Goal: Task Accomplishment & Management: Manage account settings

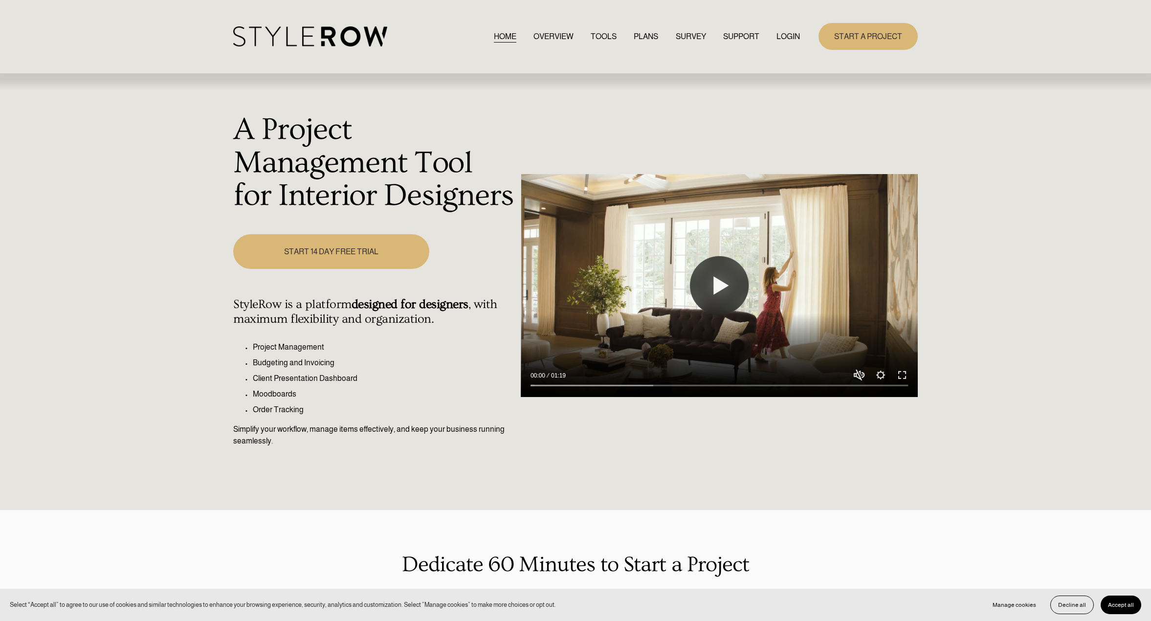
click at [776, 29] on div "HOME OVERVIEW TOOLS PLANS SURVEY SUPPORT QUESTIONS" at bounding box center [516, 36] width 567 height 20
click at [781, 33] on link "LOGIN" at bounding box center [787, 36] width 23 height 13
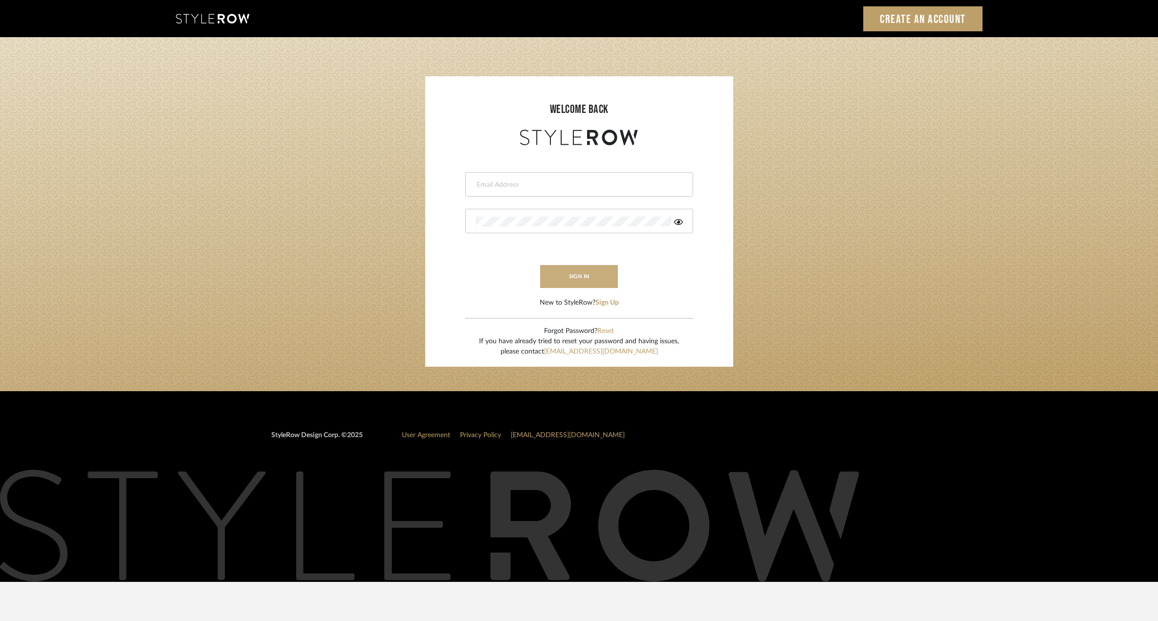
type input "[PERSON_NAME][EMAIL_ADDRESS][DOMAIN_NAME]"
click at [570, 275] on button "sign in" at bounding box center [579, 276] width 78 height 23
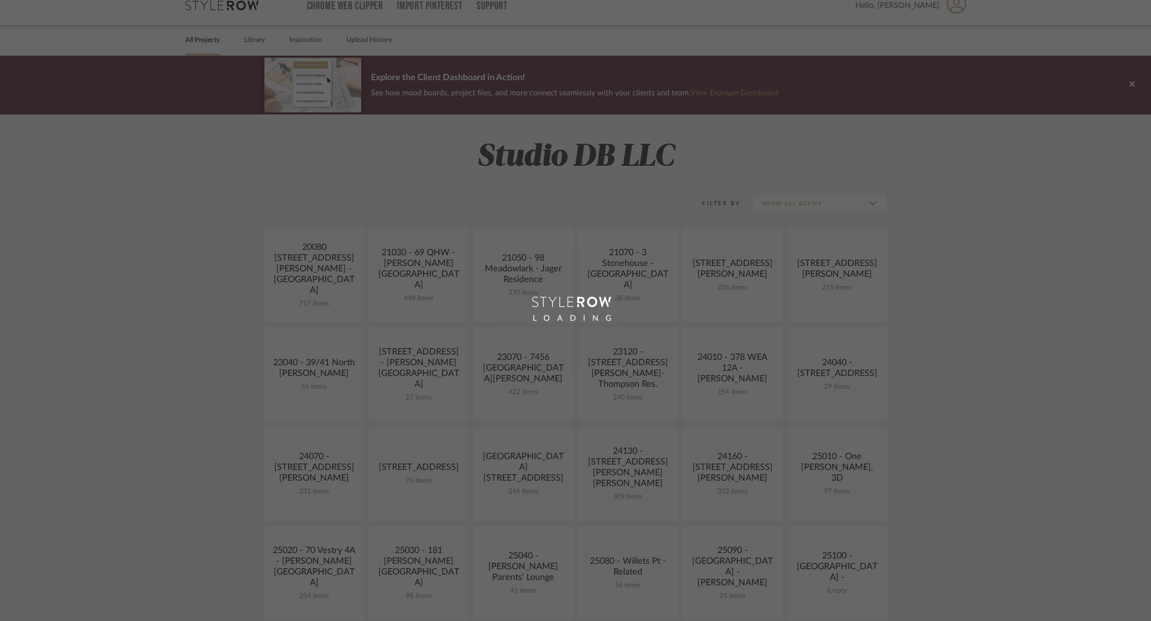
scroll to position [147, 0]
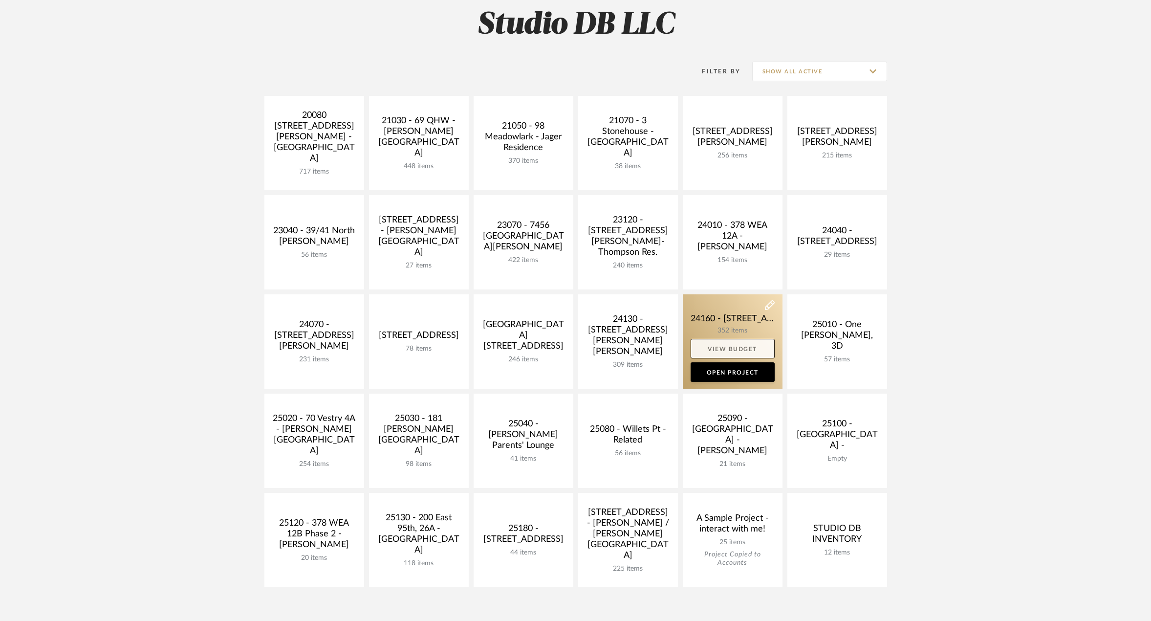
click at [708, 351] on link "View Budget" at bounding box center [733, 349] width 84 height 20
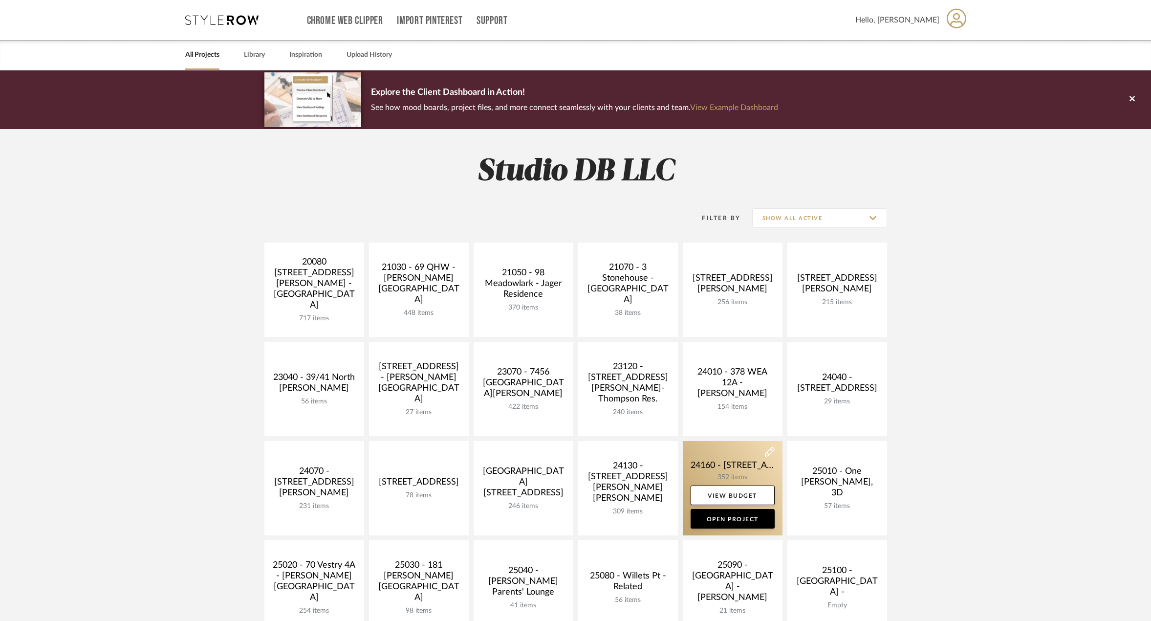
click at [738, 464] on link at bounding box center [733, 488] width 100 height 94
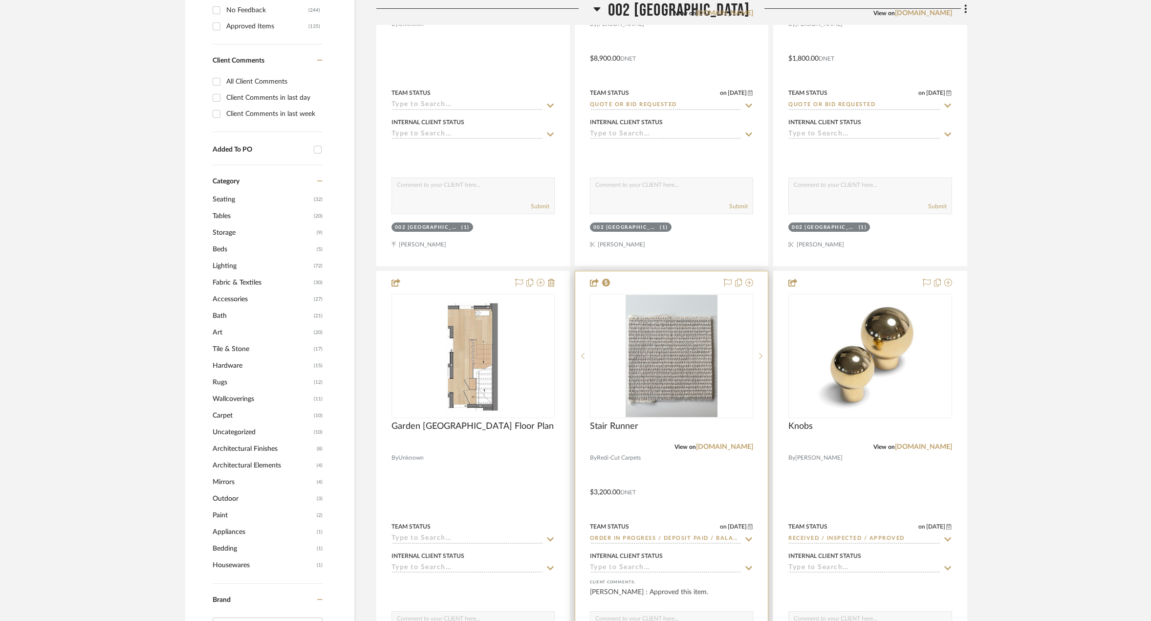
scroll to position [636, 0]
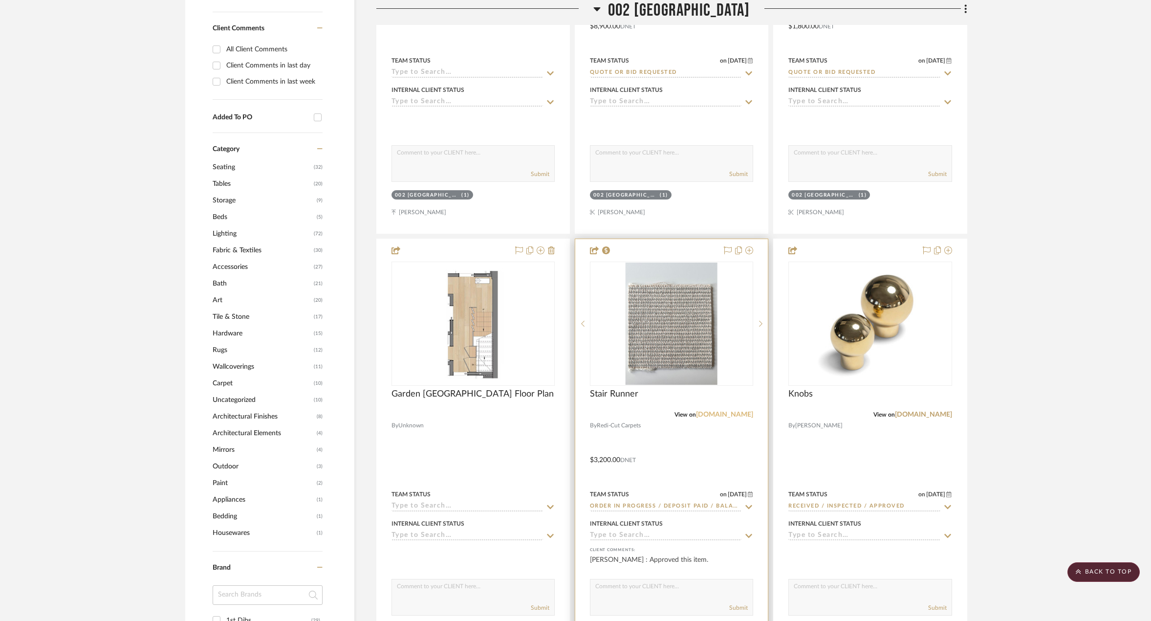
click at [707, 417] on link "maslandcarpets.com" at bounding box center [724, 414] width 57 height 7
